Goal: Check status: Check status

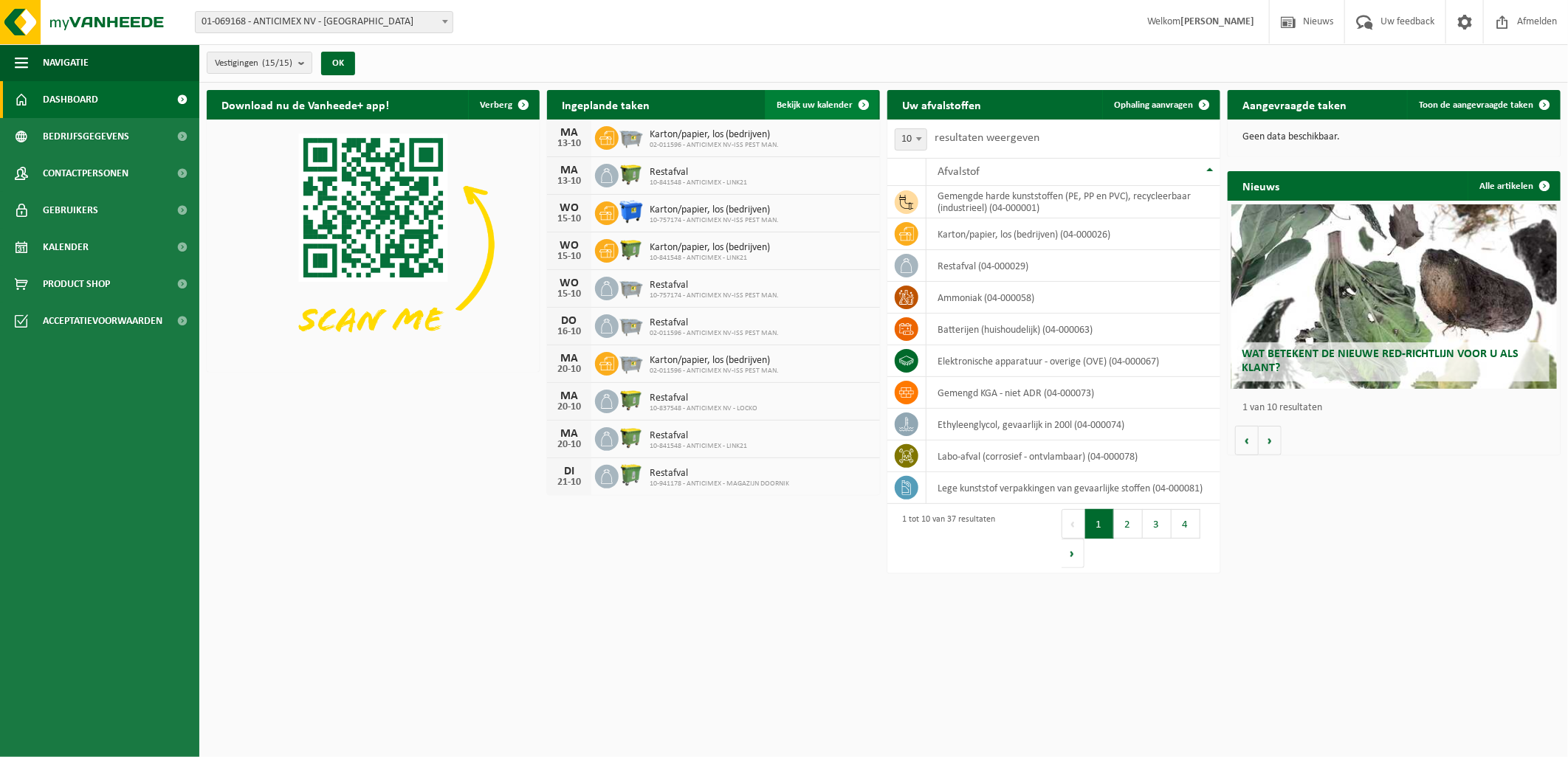
click at [788, 107] on span "Bekijk uw kalender" at bounding box center [815, 106] width 77 height 10
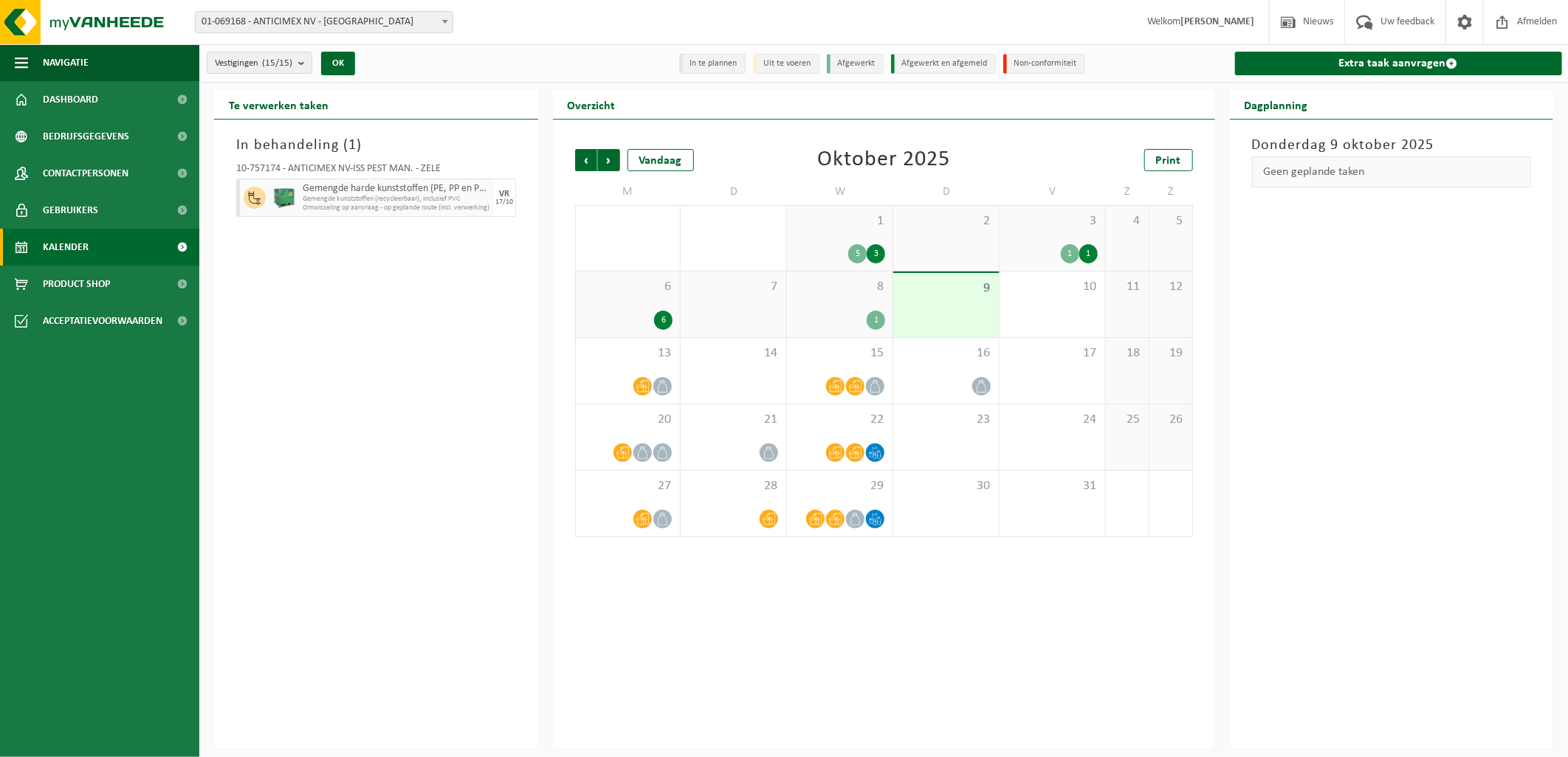
click at [656, 336] on div "6 6" at bounding box center [629, 304] width 105 height 66
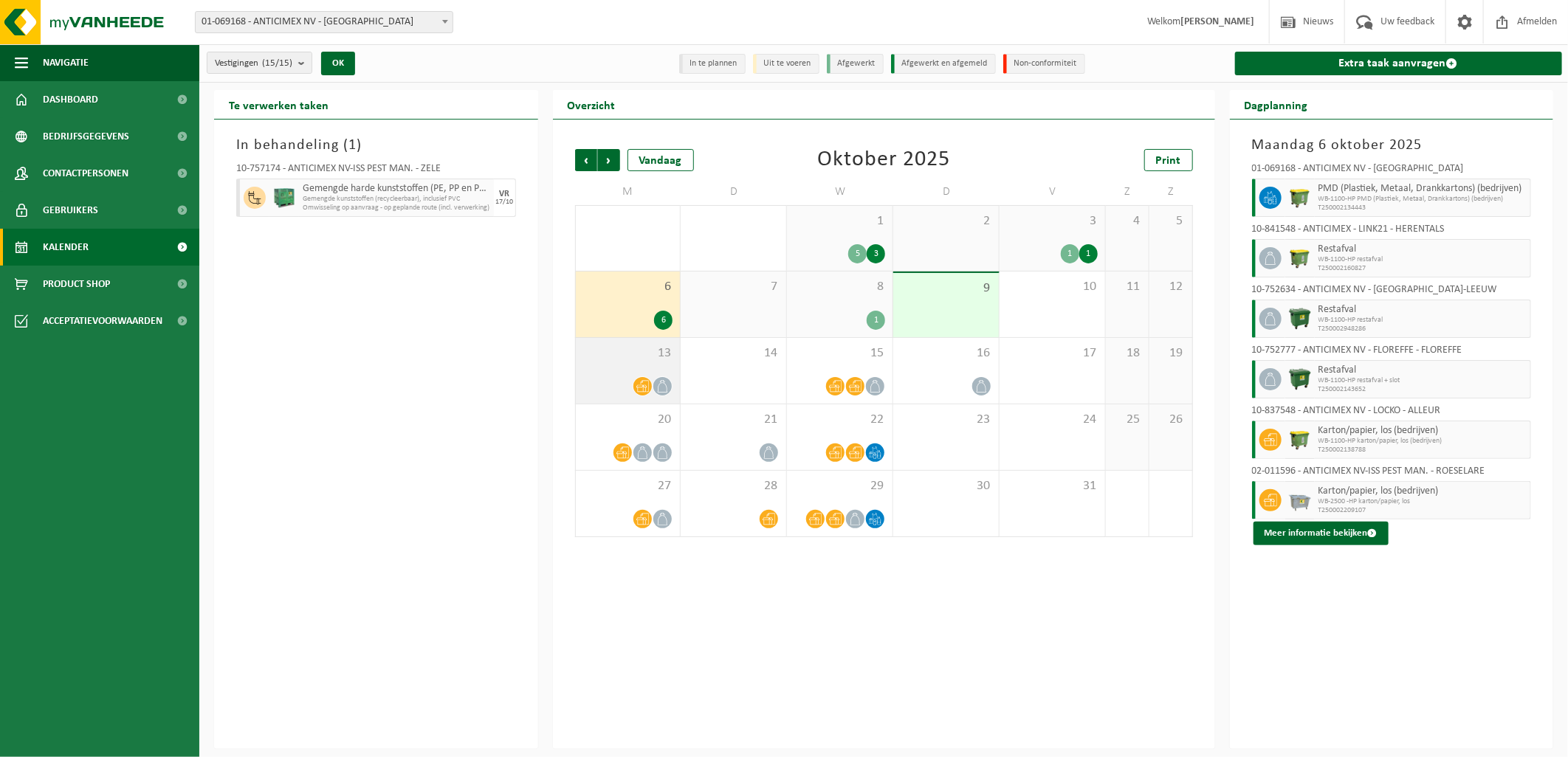
click at [657, 349] on span "13" at bounding box center [628, 353] width 90 height 16
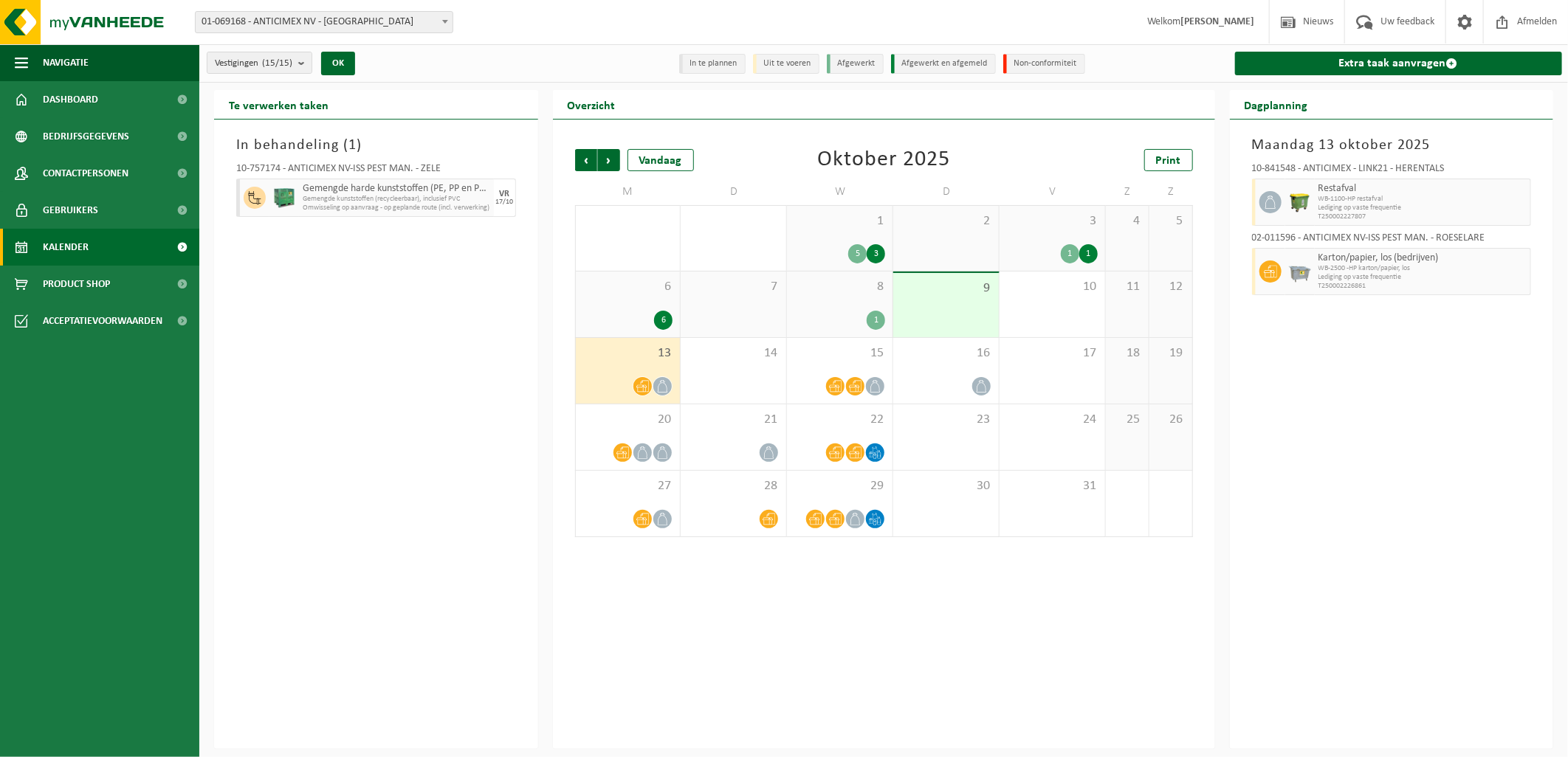
click at [840, 314] on div "1" at bounding box center [840, 320] width 91 height 19
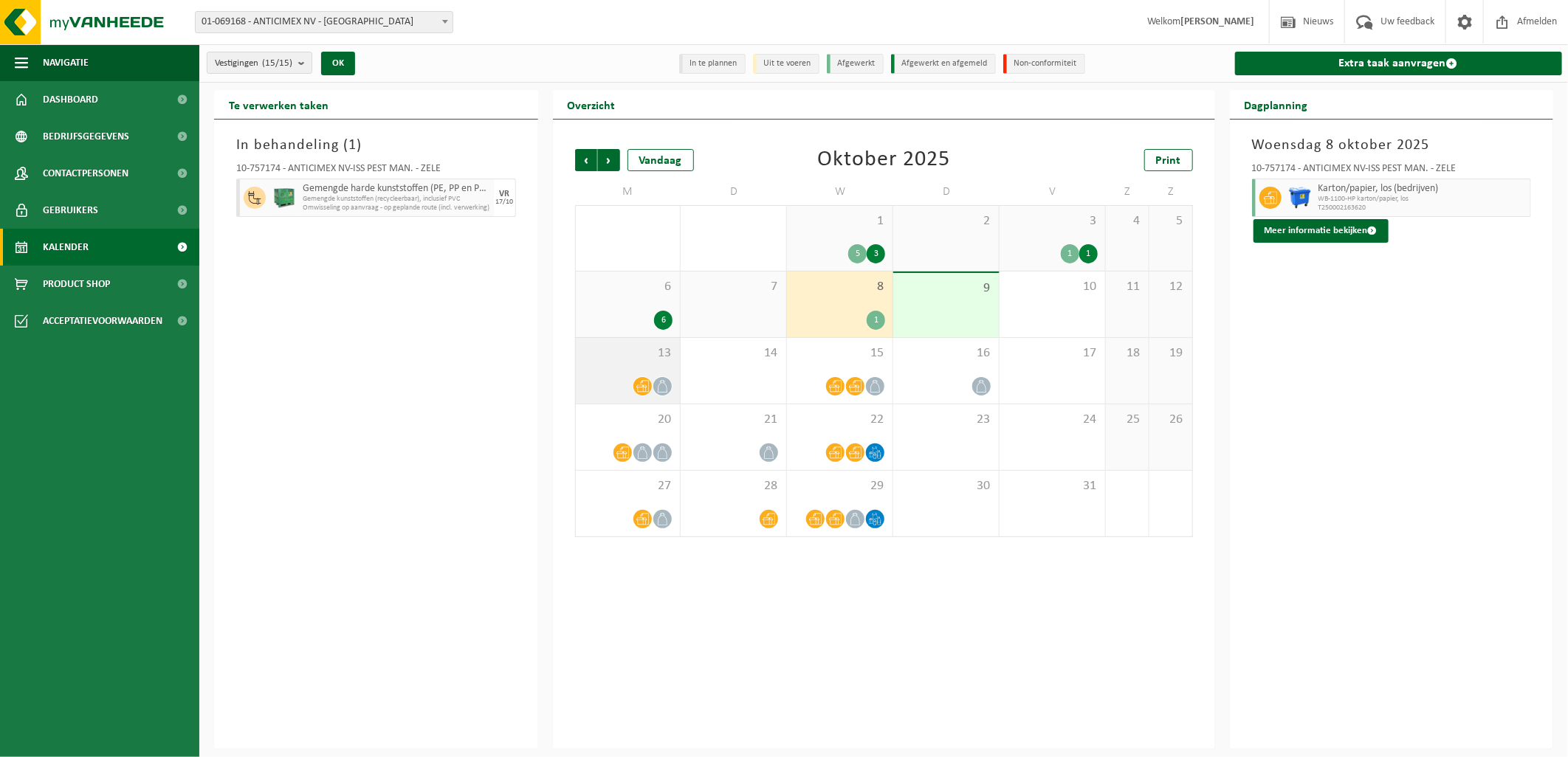
click at [635, 360] on span "13" at bounding box center [628, 353] width 90 height 16
